Goal: Use online tool/utility: Utilize a website feature to perform a specific function

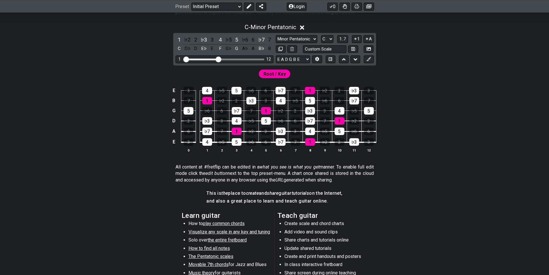
scroll to position [86, 0]
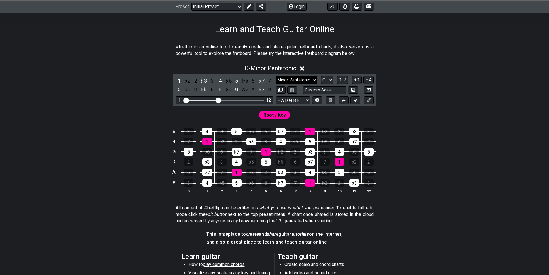
click at [315, 80] on select "Minor Pentatonic Click to edit Minor Pentatonic Major Pentatonic Minor Blues Ma…" at bounding box center [297, 80] width 42 height 8
select select "Minor / Aeolian"
click at [276, 76] on select "Minor Pentatonic Click to edit Minor Pentatonic Major Pentatonic Minor Blues Ma…" at bounding box center [297, 80] width 42 height 8
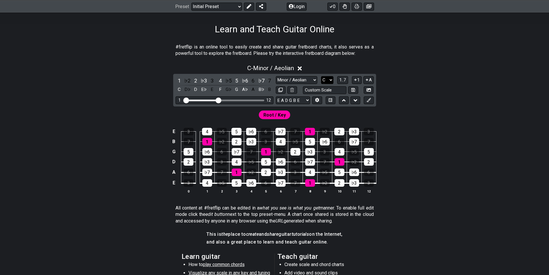
click at [331, 79] on select "A♭ A A♯ B♭ B C C♯ D♭ D D♯ E♭ E F F♯ G♭ G G♯" at bounding box center [327, 80] width 12 height 8
select select "A"
click at [321, 76] on select "A♭ A A♯ B♭ B C C♯ D♭ D D♯ E♭ E F F♯ G♭ G G♯" at bounding box center [327, 80] width 12 height 8
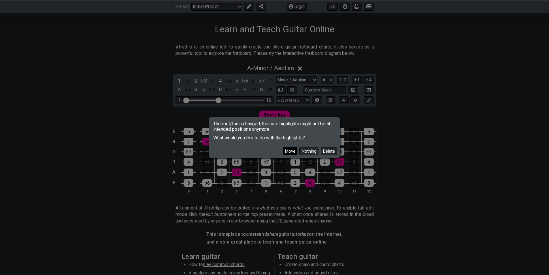
click at [291, 152] on button "Move" at bounding box center [290, 151] width 15 height 8
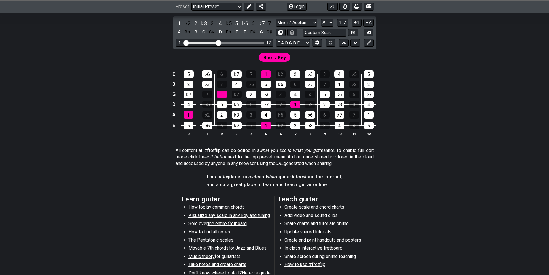
scroll to position [144, 0]
click at [249, 42] on div "Visible fret range" at bounding box center [225, 43] width 80 height 2
click at [240, 44] on div "1 12" at bounding box center [225, 43] width 98 height 8
drag, startPoint x: 221, startPoint y: 42, endPoint x: 227, endPoint y: 42, distance: 5.8
click at [227, 42] on input "Visible fret range" at bounding box center [225, 42] width 82 height 0
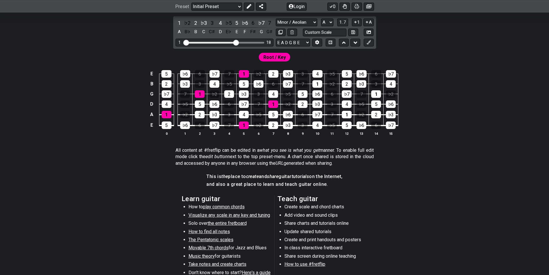
drag, startPoint x: 228, startPoint y: 42, endPoint x: 236, endPoint y: 42, distance: 7.2
click at [236, 42] on input "Visible fret range" at bounding box center [225, 42] width 82 height 0
